Goal: Navigation & Orientation: Find specific page/section

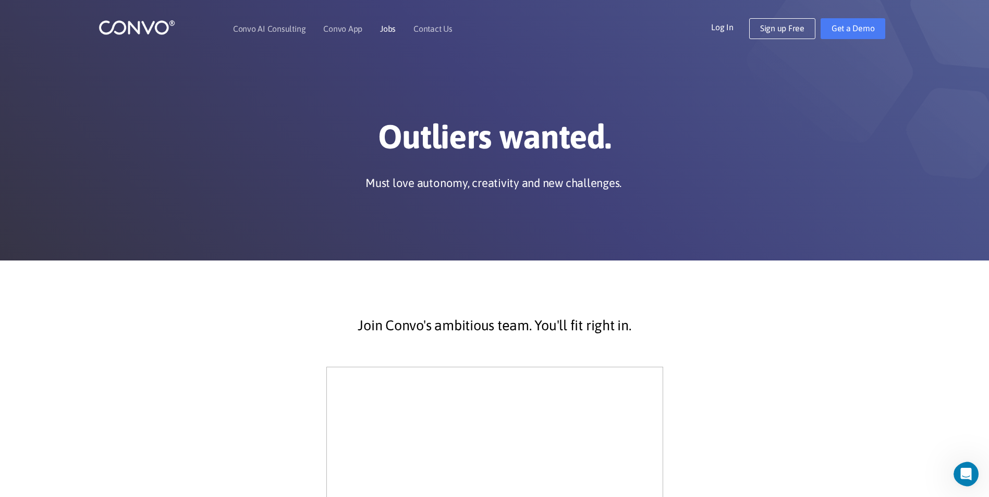
click at [387, 30] on link "Jobs" at bounding box center [388, 28] width 16 height 8
click at [254, 29] on link "Convo AI Consulting" at bounding box center [269, 28] width 72 height 8
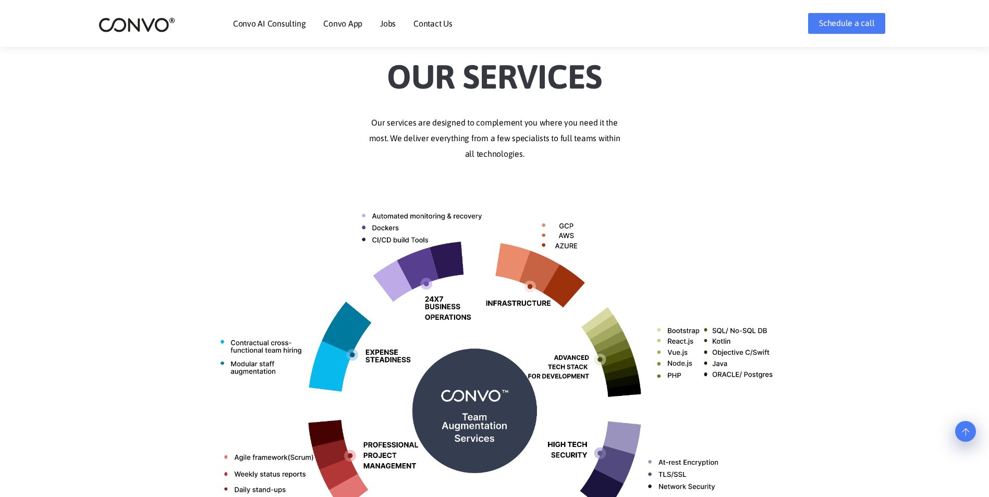
scroll to position [208, 0]
